Goal: Task Accomplishment & Management: Use online tool/utility

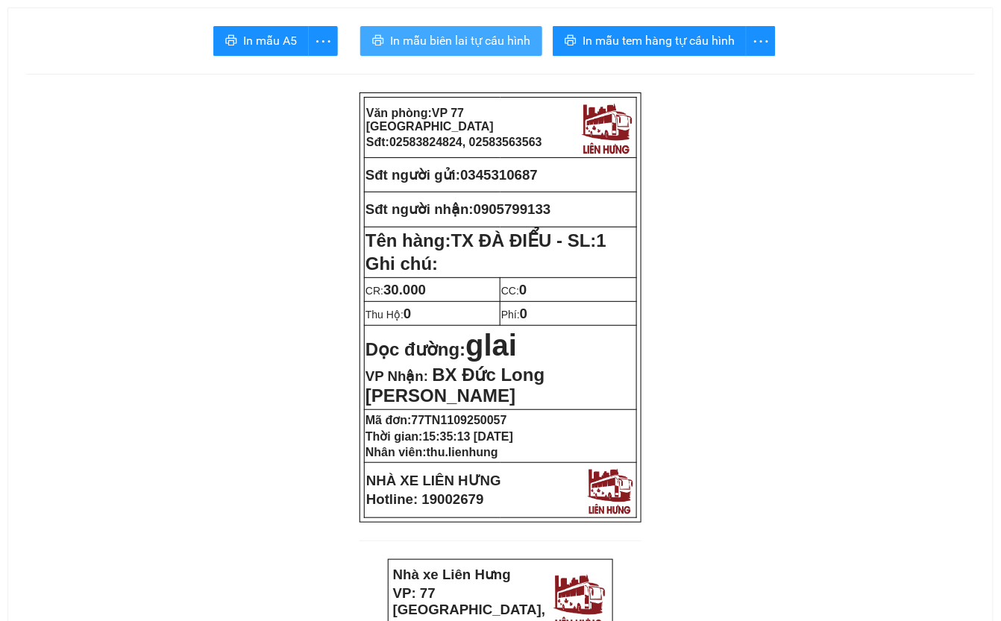
click at [451, 39] on span "In mẫu biên lai tự cấu hình" at bounding box center [460, 40] width 140 height 19
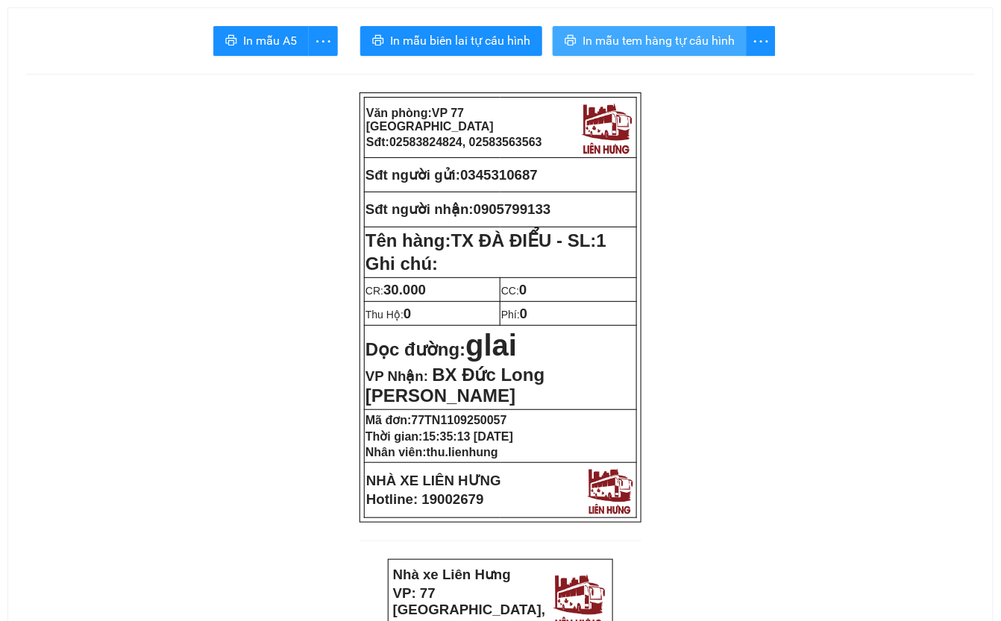
click at [655, 43] on span "In mẫu tem hàng tự cấu hình" at bounding box center [659, 40] width 152 height 19
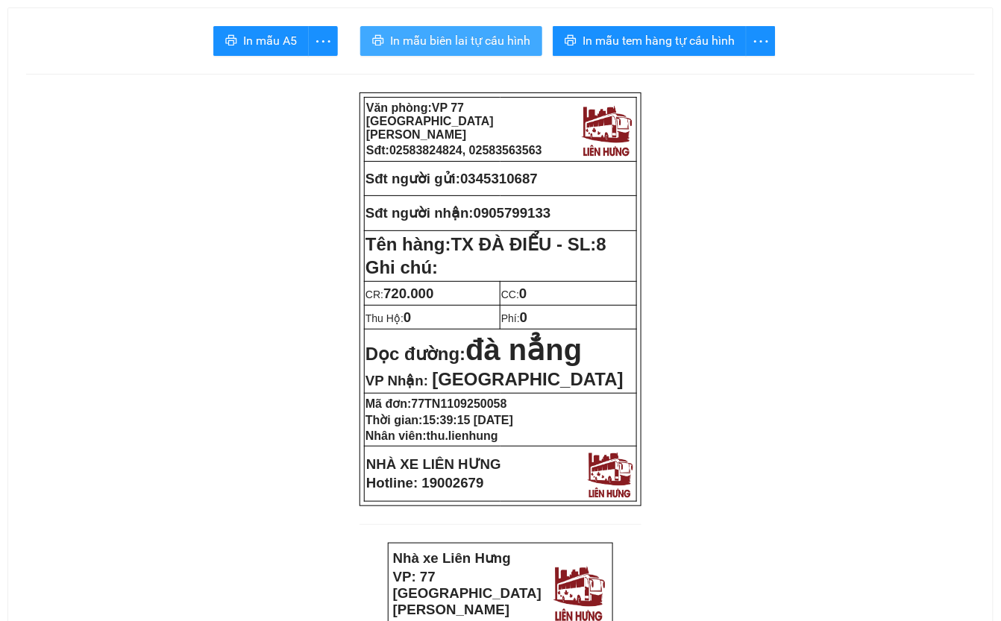
click at [482, 45] on span "In mẫu biên lai tự cấu hình" at bounding box center [460, 40] width 140 height 19
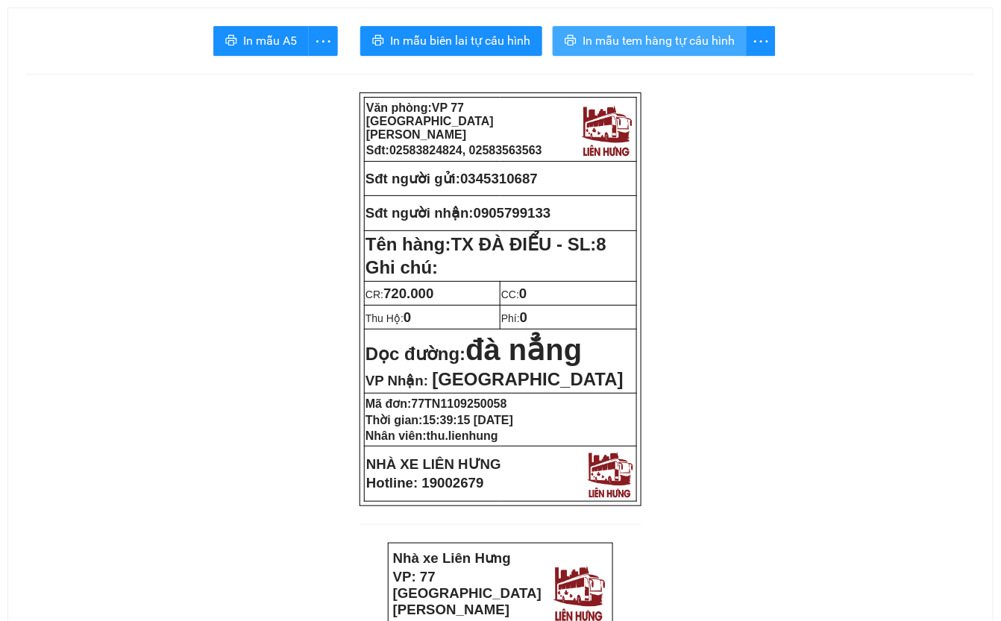
click at [677, 36] on span "In mẫu tem hàng tự cấu hình" at bounding box center [659, 40] width 152 height 19
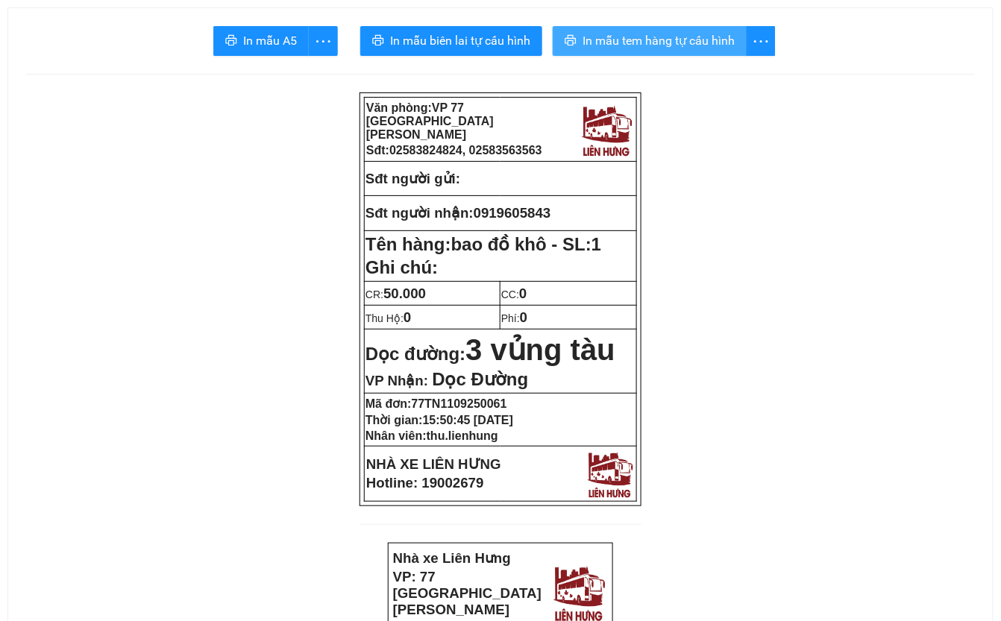
click at [658, 34] on span "In mẫu tem hàng tự cấu hình" at bounding box center [659, 40] width 152 height 19
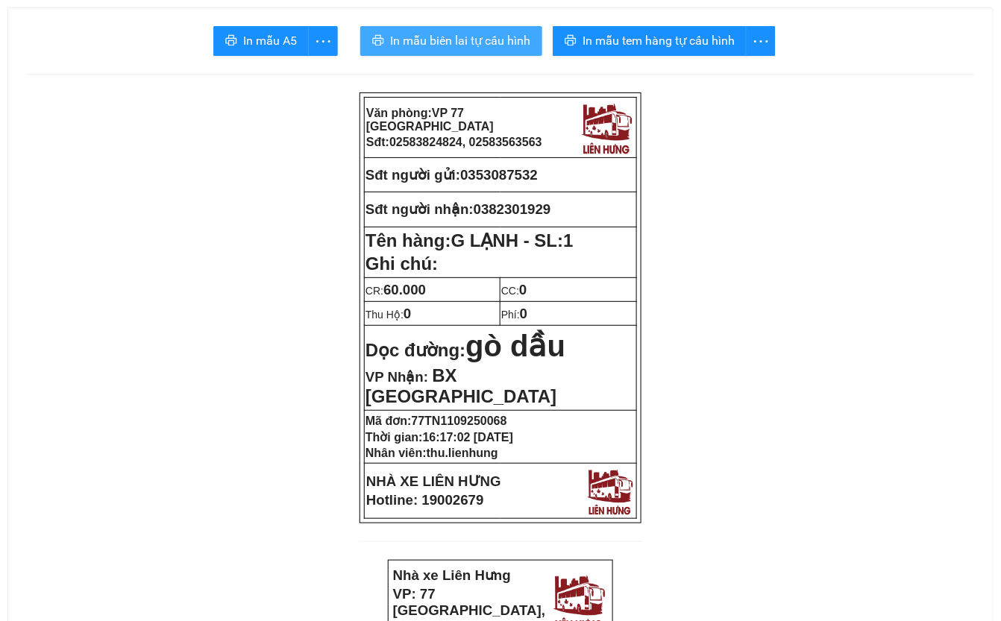
click at [481, 42] on span "In mẫu biên lai tự cấu hình" at bounding box center [460, 40] width 140 height 19
click at [476, 46] on span "In mẫu biên lai tự cấu hình" at bounding box center [460, 40] width 140 height 19
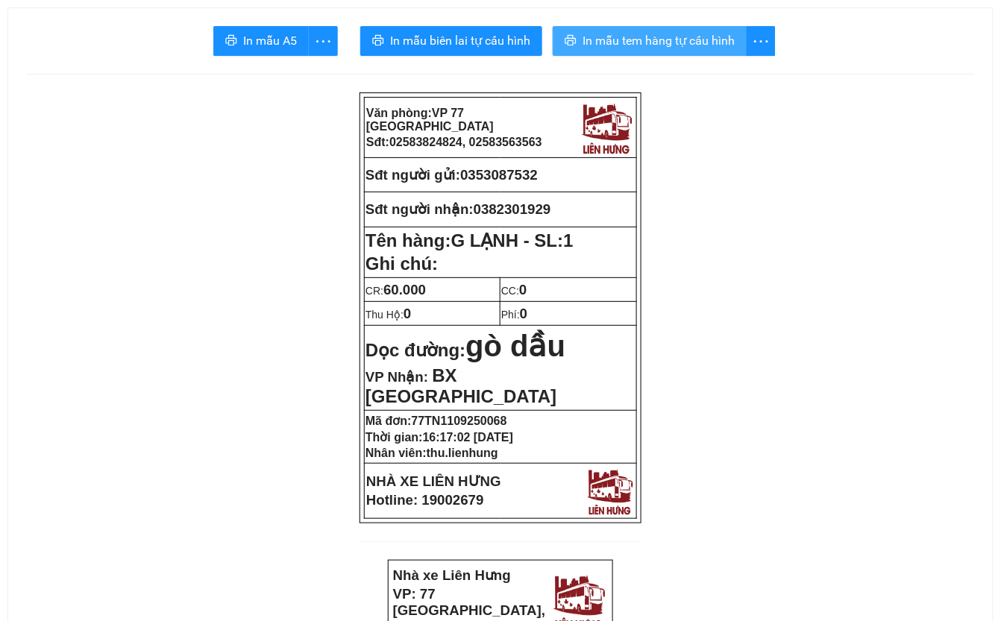
click at [715, 45] on span "In mẫu tem hàng tự cấu hình" at bounding box center [659, 40] width 152 height 19
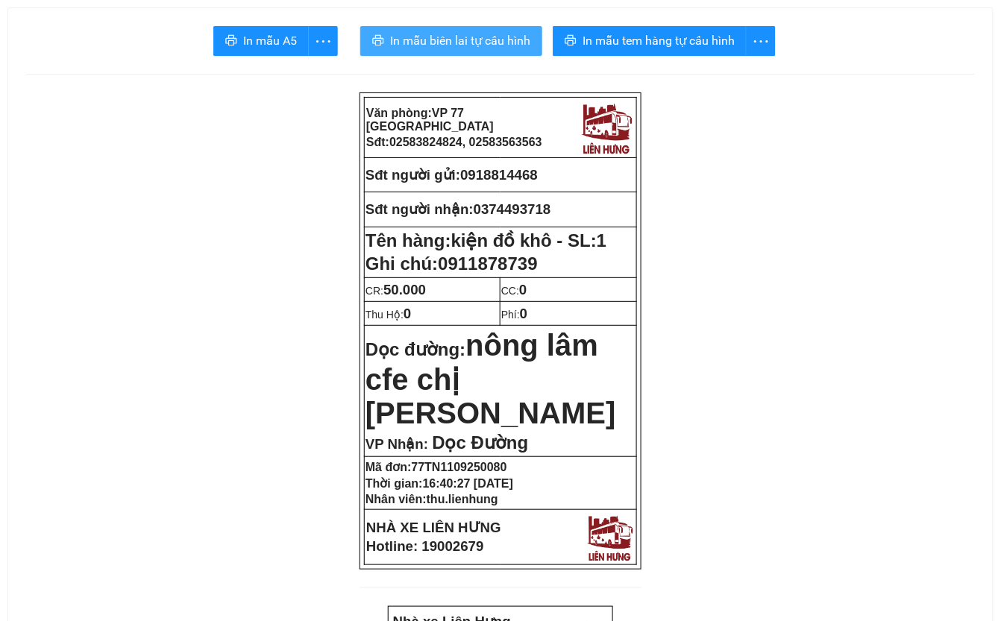
click at [428, 31] on button "In mẫu biên lai tự cấu hình" at bounding box center [451, 41] width 182 height 30
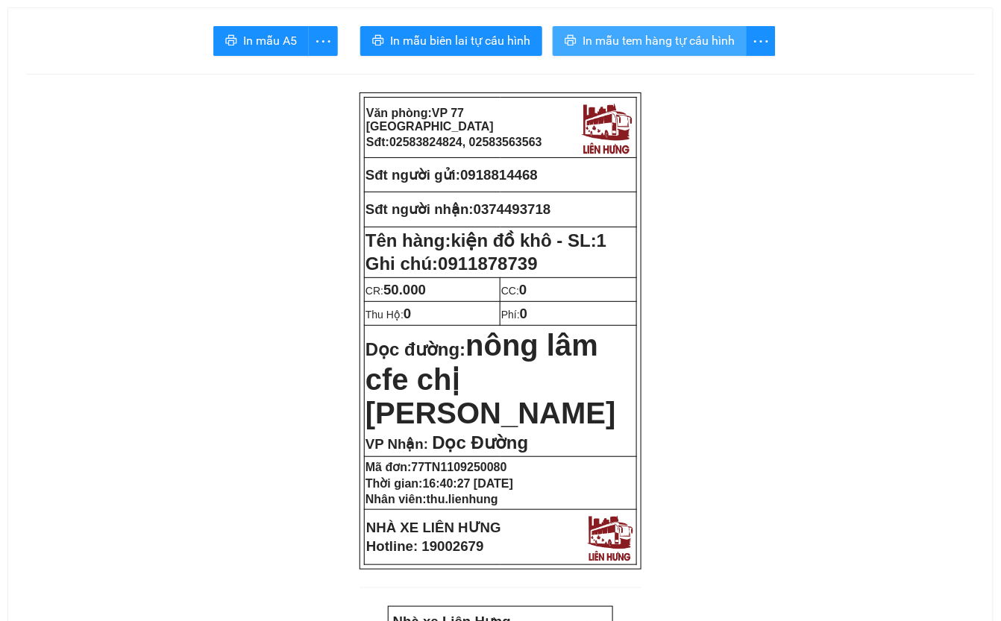
click at [715, 50] on span "In mẫu tem hàng tự cấu hình" at bounding box center [659, 40] width 152 height 19
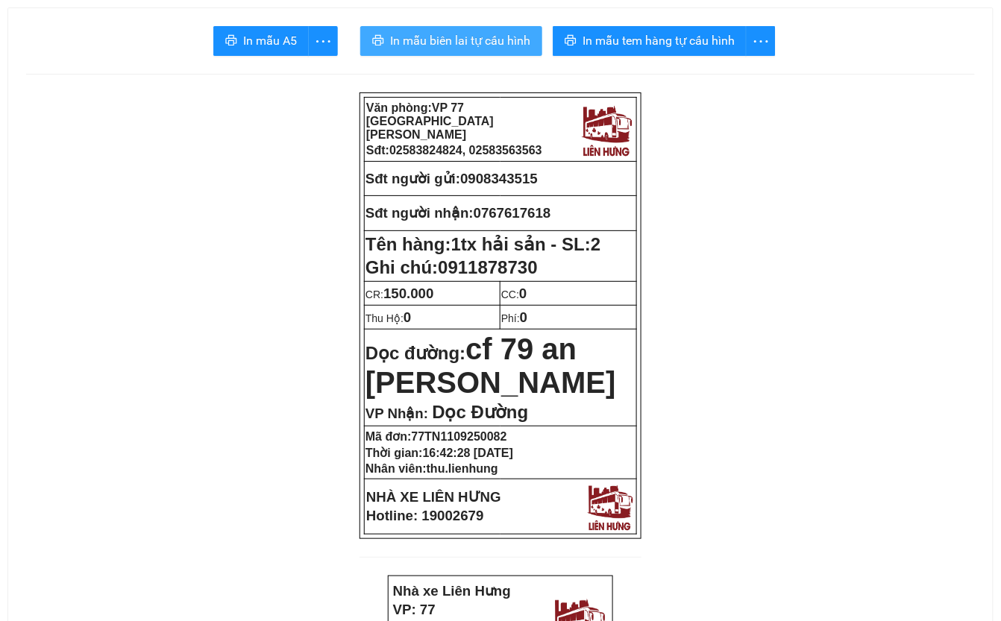
click at [437, 37] on span "In mẫu biên lai tự cấu hình" at bounding box center [460, 40] width 140 height 19
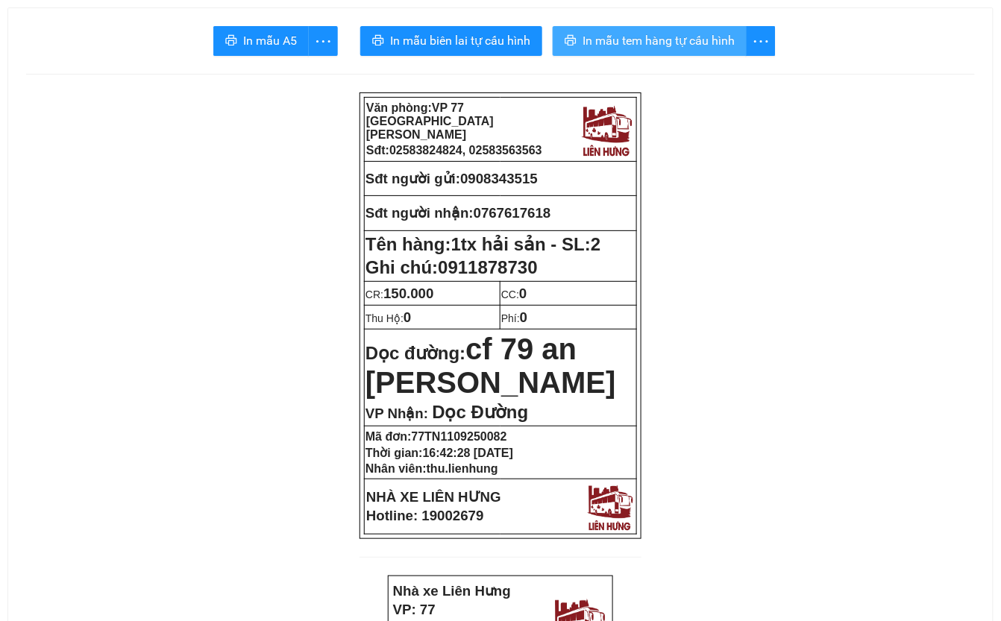
click at [630, 46] on span "In mẫu tem hàng tự cấu hình" at bounding box center [659, 40] width 152 height 19
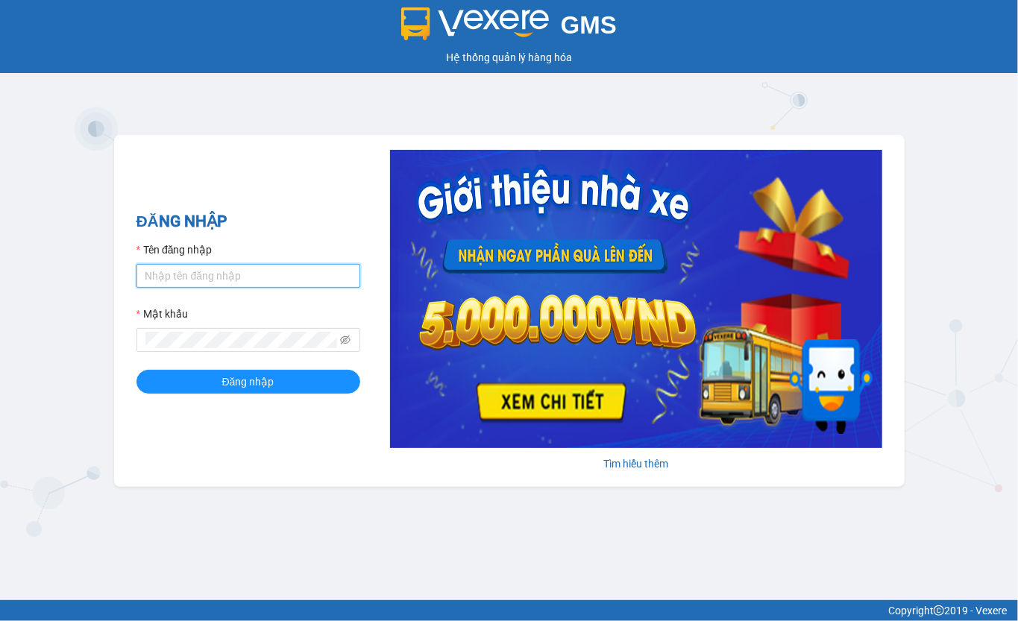
click at [228, 272] on input "Tên đăng nhập" at bounding box center [249, 276] width 224 height 24
type input "thu.lienhung"
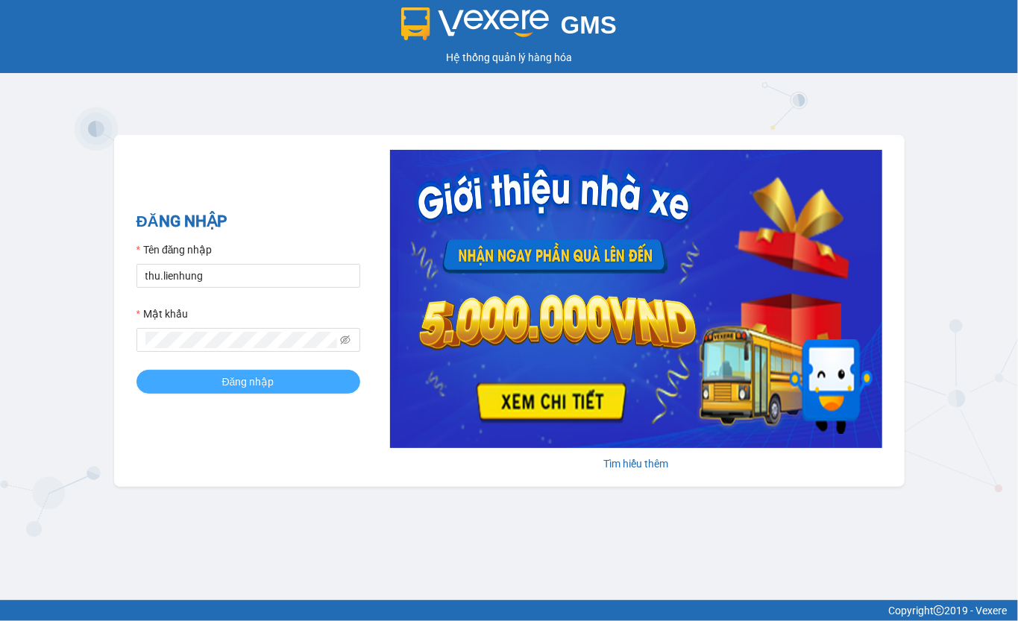
click at [236, 383] on span "Đăng nhập" at bounding box center [248, 382] width 52 height 16
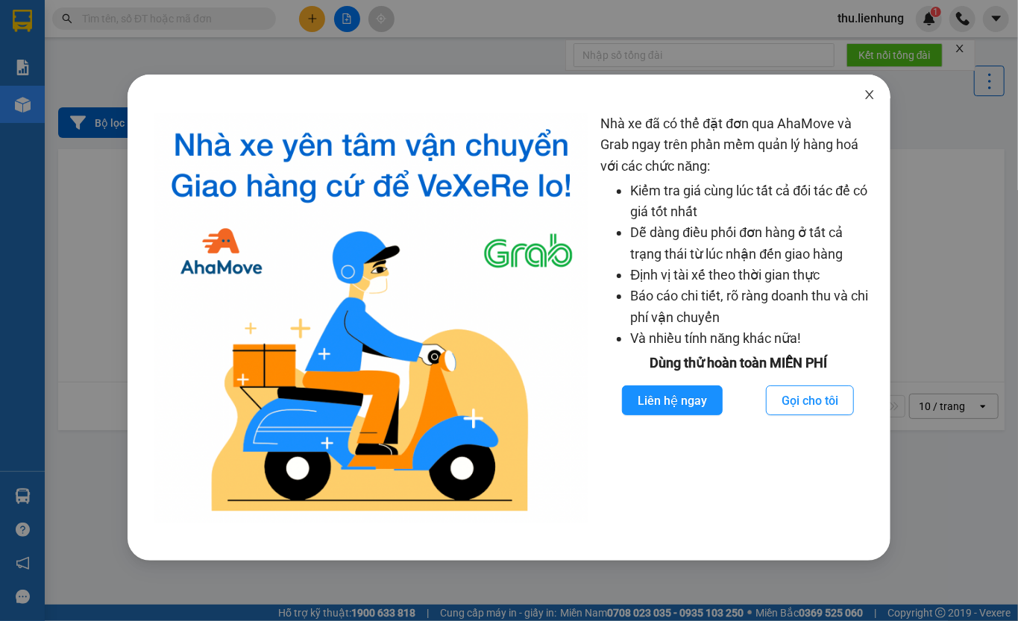
click at [867, 94] on icon "close" at bounding box center [870, 95] width 12 height 12
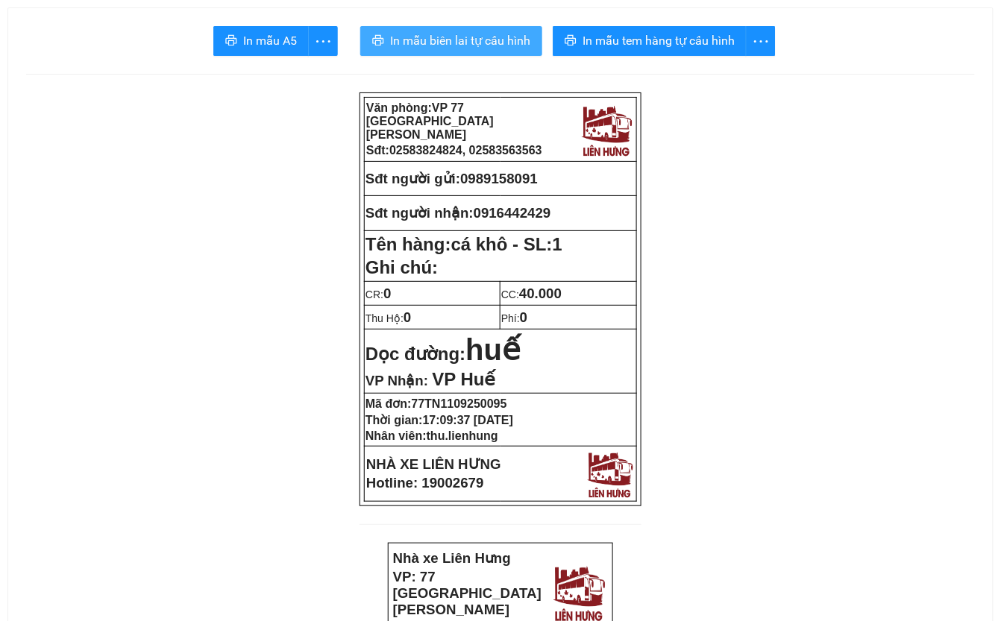
click at [460, 37] on span "In mẫu biên lai tự cấu hình" at bounding box center [460, 40] width 140 height 19
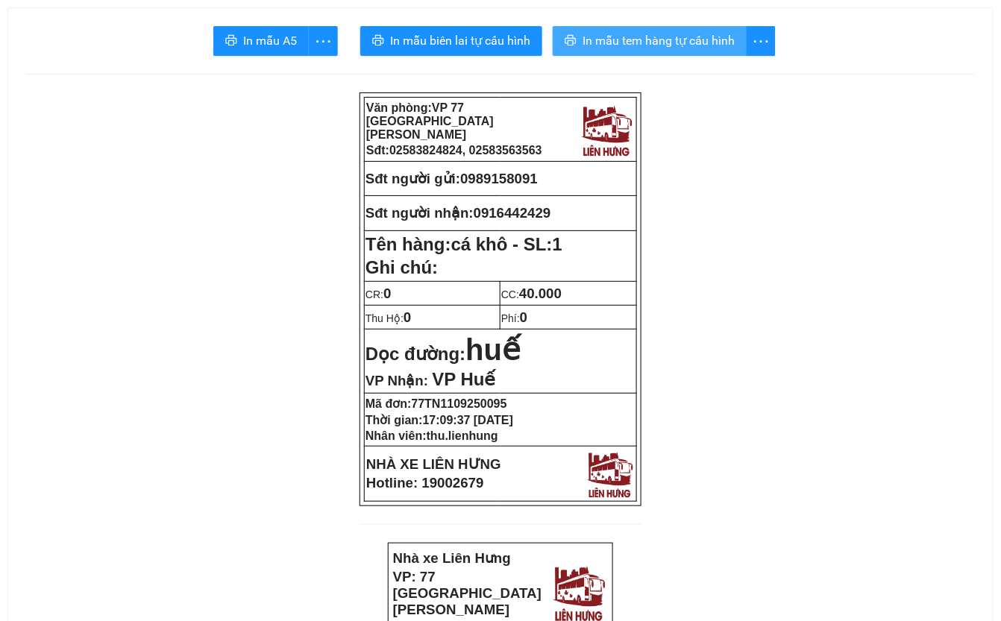
click at [735, 43] on span "In mẫu tem hàng tự cấu hình" at bounding box center [659, 40] width 152 height 19
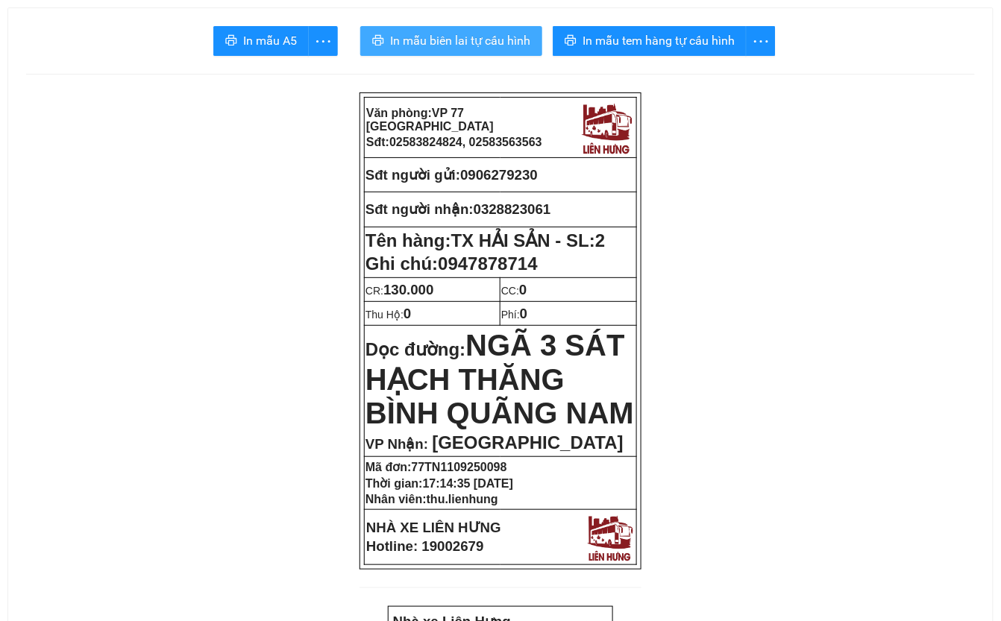
click at [463, 40] on span "In mẫu biên lai tự cấu hình" at bounding box center [460, 40] width 140 height 19
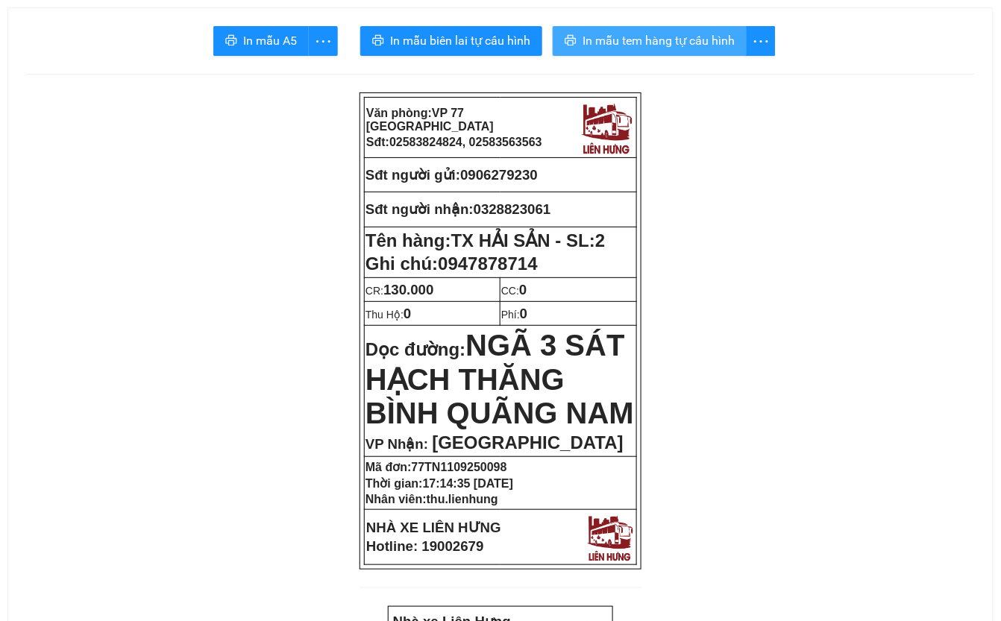
click at [693, 34] on span "In mẫu tem hàng tự cấu hình" at bounding box center [659, 40] width 152 height 19
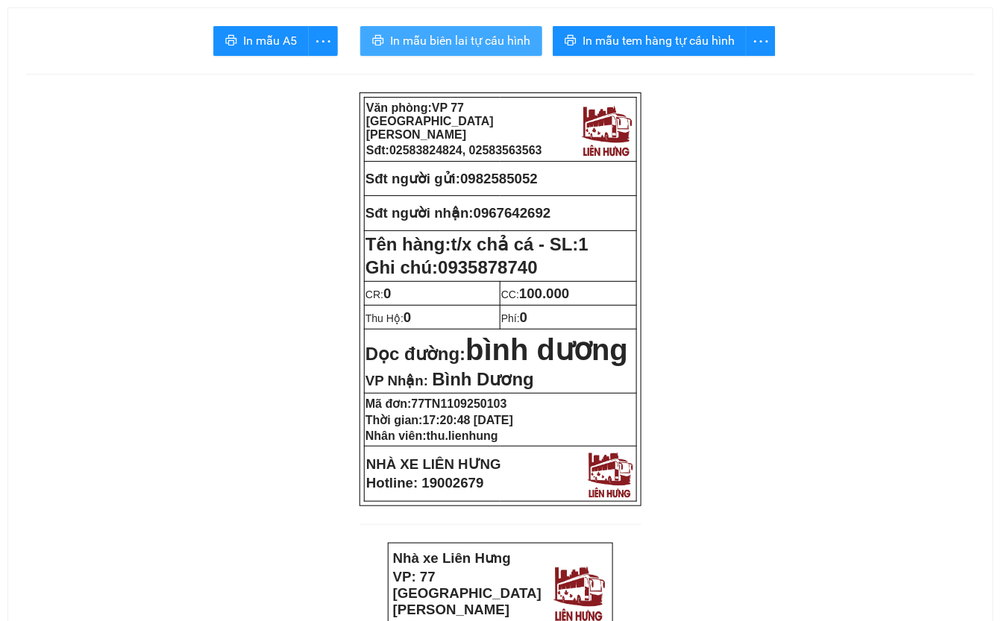
click at [440, 40] on span "In mẫu biên lai tự cấu hình" at bounding box center [460, 40] width 140 height 19
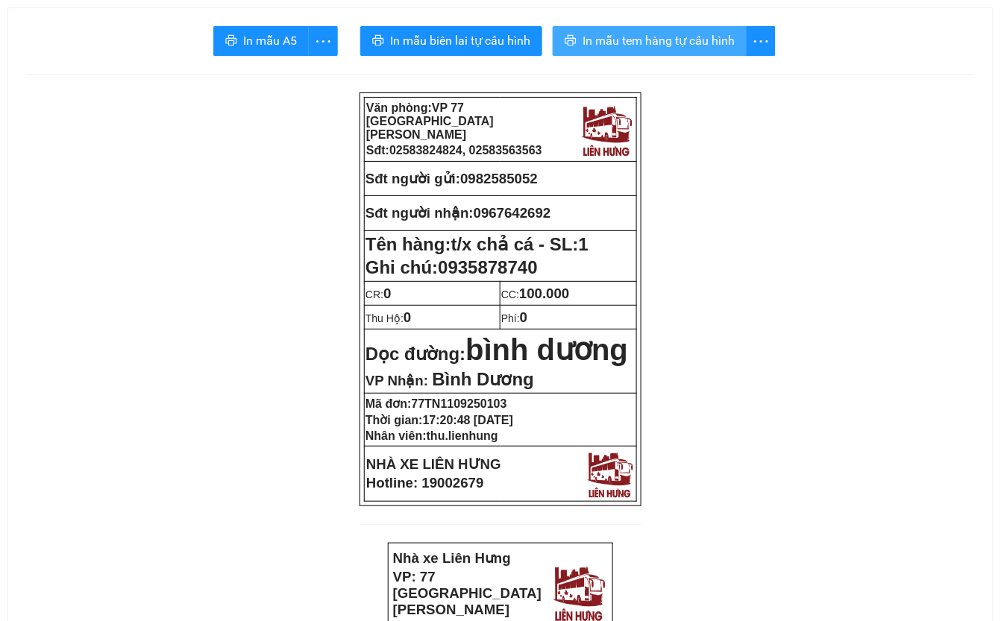
click at [637, 40] on span "In mẫu tem hàng tự cấu hình" at bounding box center [659, 40] width 152 height 19
click at [657, 37] on span "In mẫu tem hàng tự cấu hình" at bounding box center [659, 40] width 152 height 19
click at [668, 37] on span "In mẫu tem hàng tự cấu hình" at bounding box center [659, 40] width 152 height 19
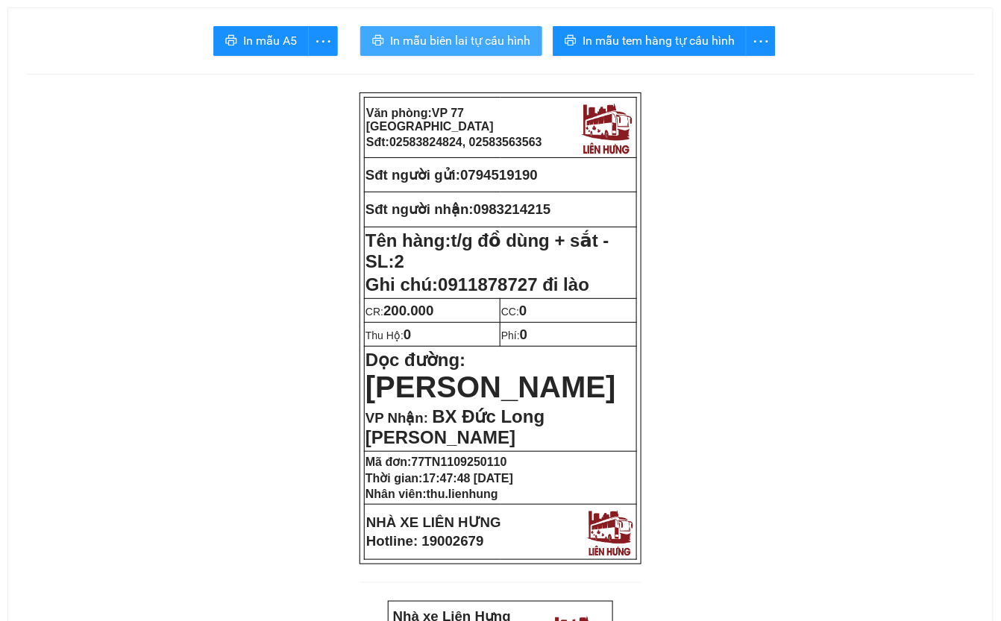
click at [433, 33] on span "In mẫu biên lai tự cấu hình" at bounding box center [460, 40] width 140 height 19
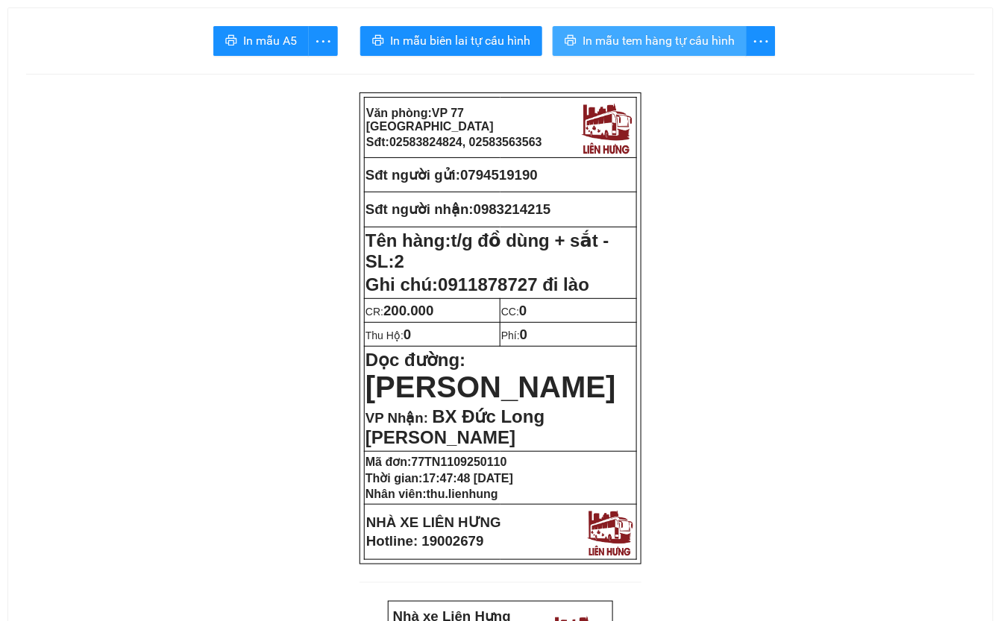
click at [690, 36] on span "In mẫu tem hàng tự cấu hình" at bounding box center [659, 40] width 152 height 19
